Goal: Task Accomplishment & Management: Complete application form

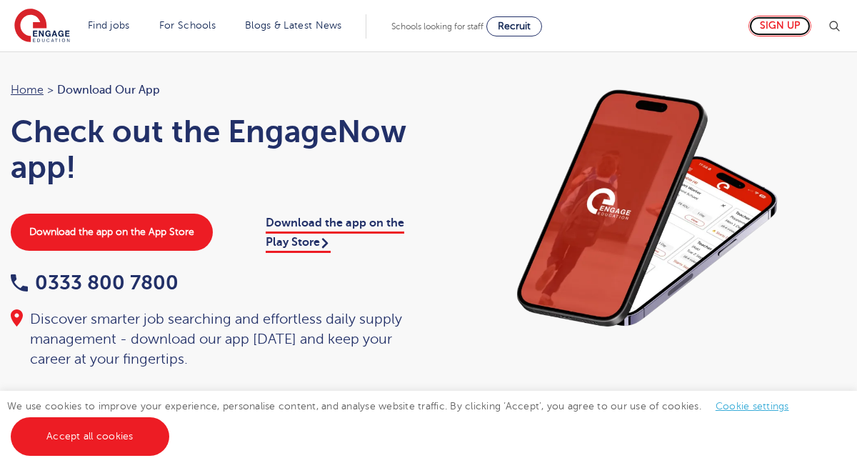
click at [769, 34] on link "Sign up" at bounding box center [780, 26] width 63 height 21
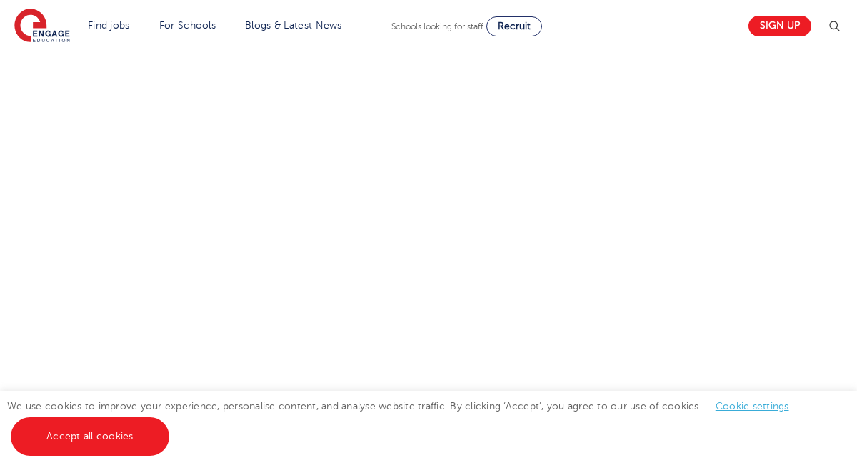
scroll to position [769, 0]
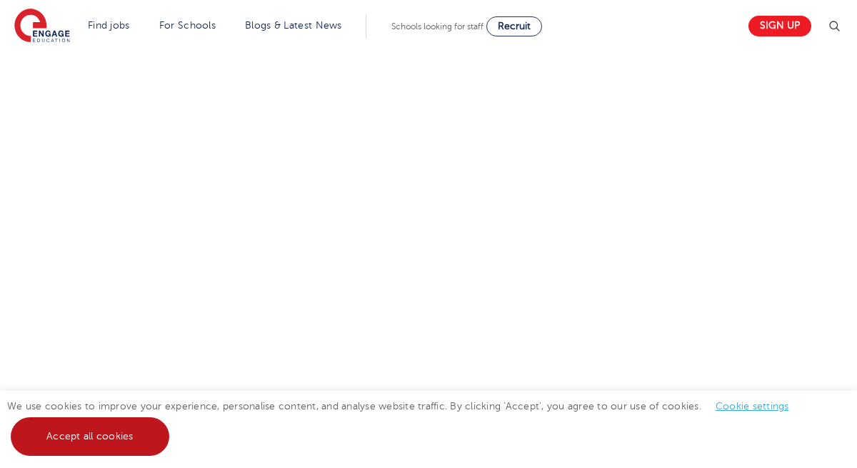
click at [121, 454] on link "Accept all cookies" at bounding box center [90, 436] width 159 height 39
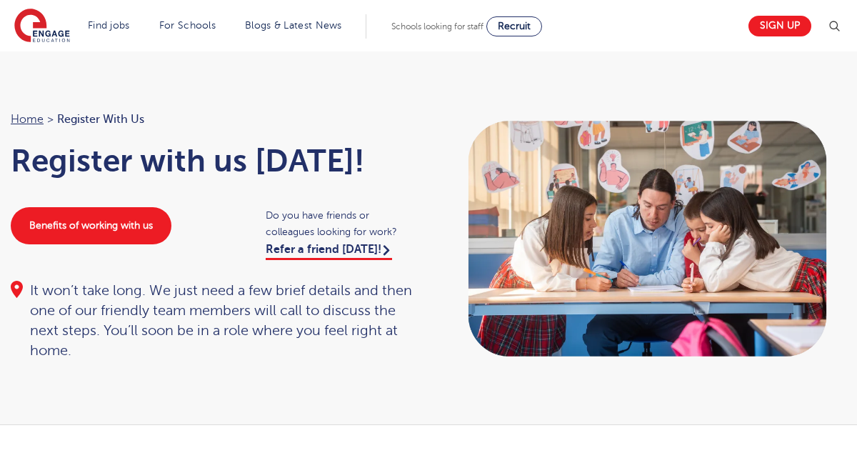
scroll to position [0, 0]
